Goal: Task Accomplishment & Management: Use online tool/utility

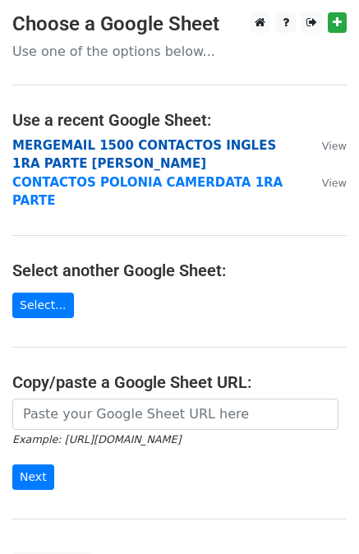
click at [116, 145] on strong "MERGEMAIL 1500 CONTACTOS INGLES 1RA PARTE [PERSON_NAME]" at bounding box center [144, 155] width 264 height 34
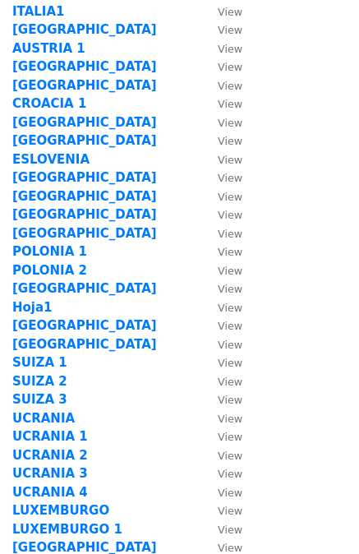
scroll to position [125, 0]
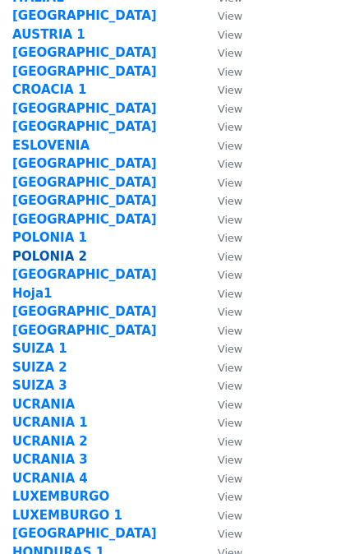
click at [50, 254] on strong "POLONIA 2" at bounding box center [49, 256] width 75 height 15
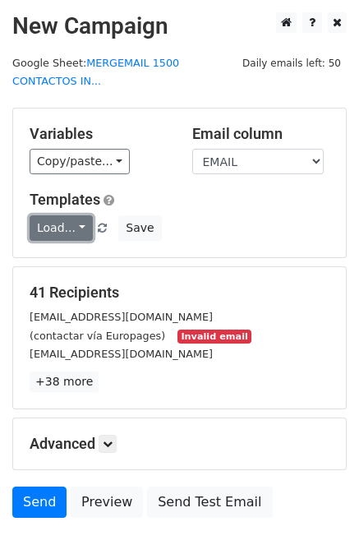
click at [76, 215] on link "Load..." at bounding box center [61, 227] width 63 height 25
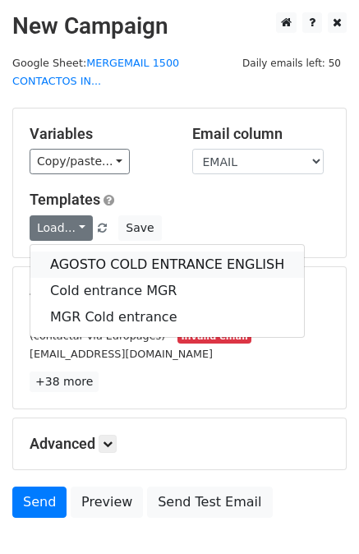
click at [98, 251] on link "AGOSTO COLD ENTRANCE ENGLISH" at bounding box center [167, 264] width 274 height 26
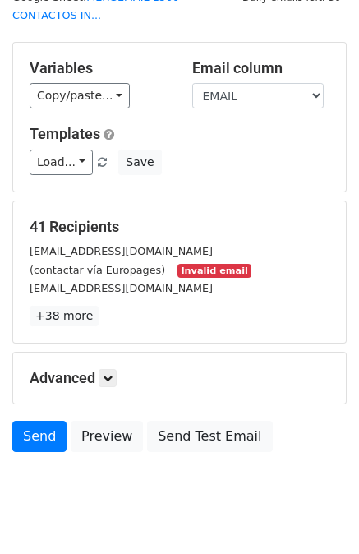
scroll to position [82, 0]
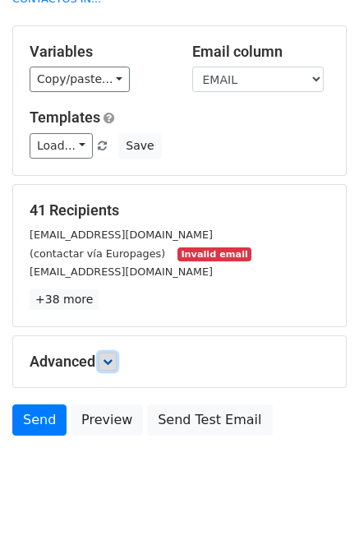
click at [109, 357] on icon at bounding box center [108, 362] width 10 height 10
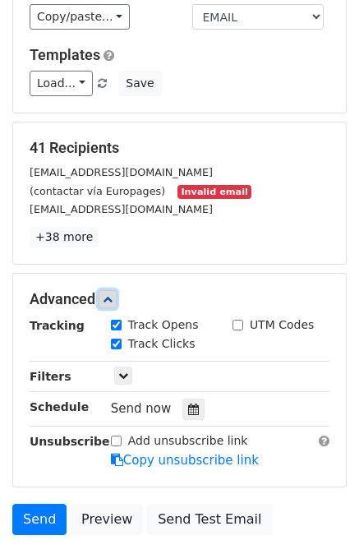
scroll to position [243, 0]
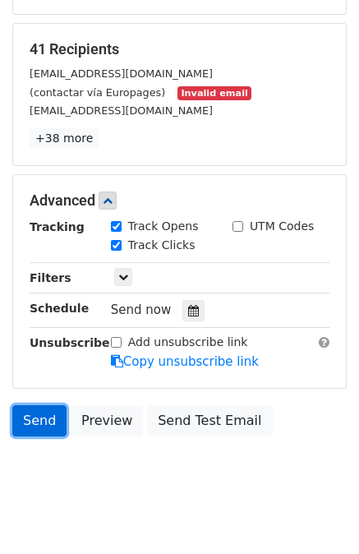
click at [26, 408] on link "Send" at bounding box center [39, 420] width 54 height 31
